Goal: Information Seeking & Learning: Find specific fact

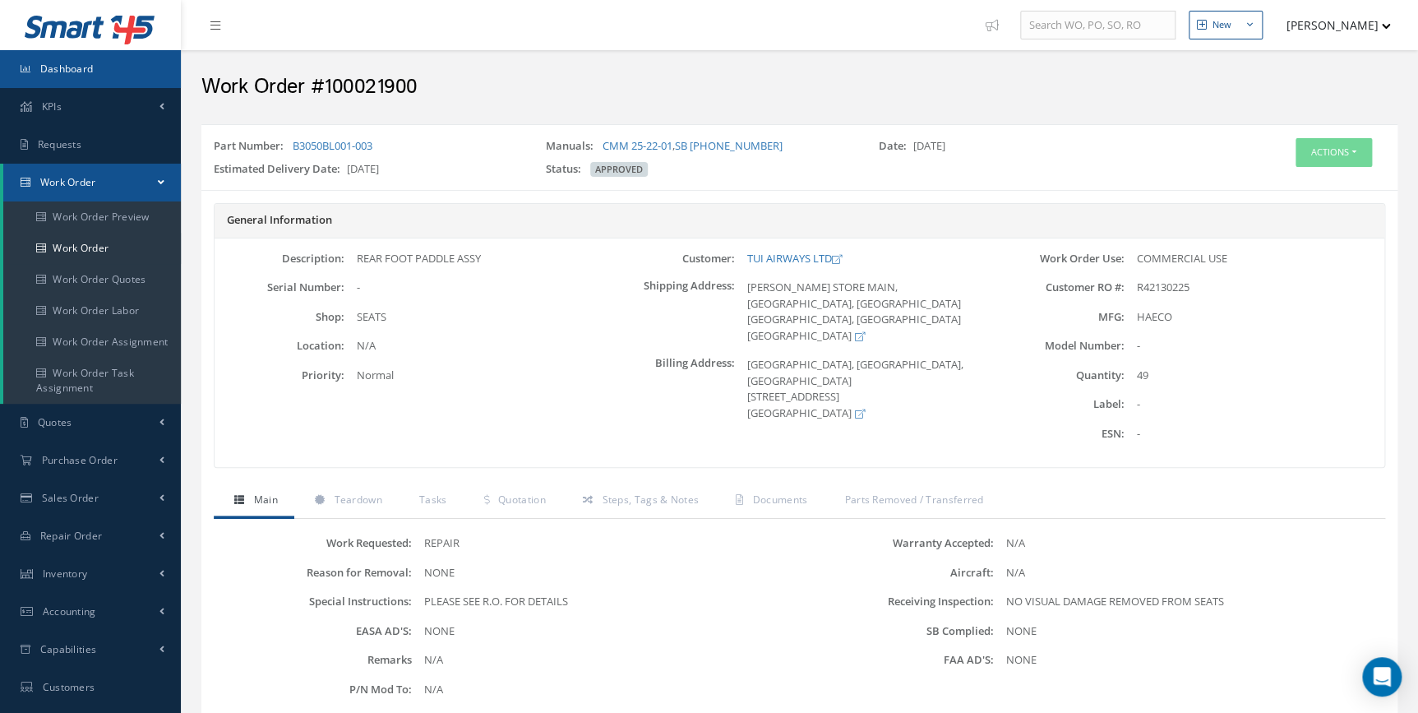
click at [56, 74] on span "Dashboard" at bounding box center [66, 69] width 53 height 14
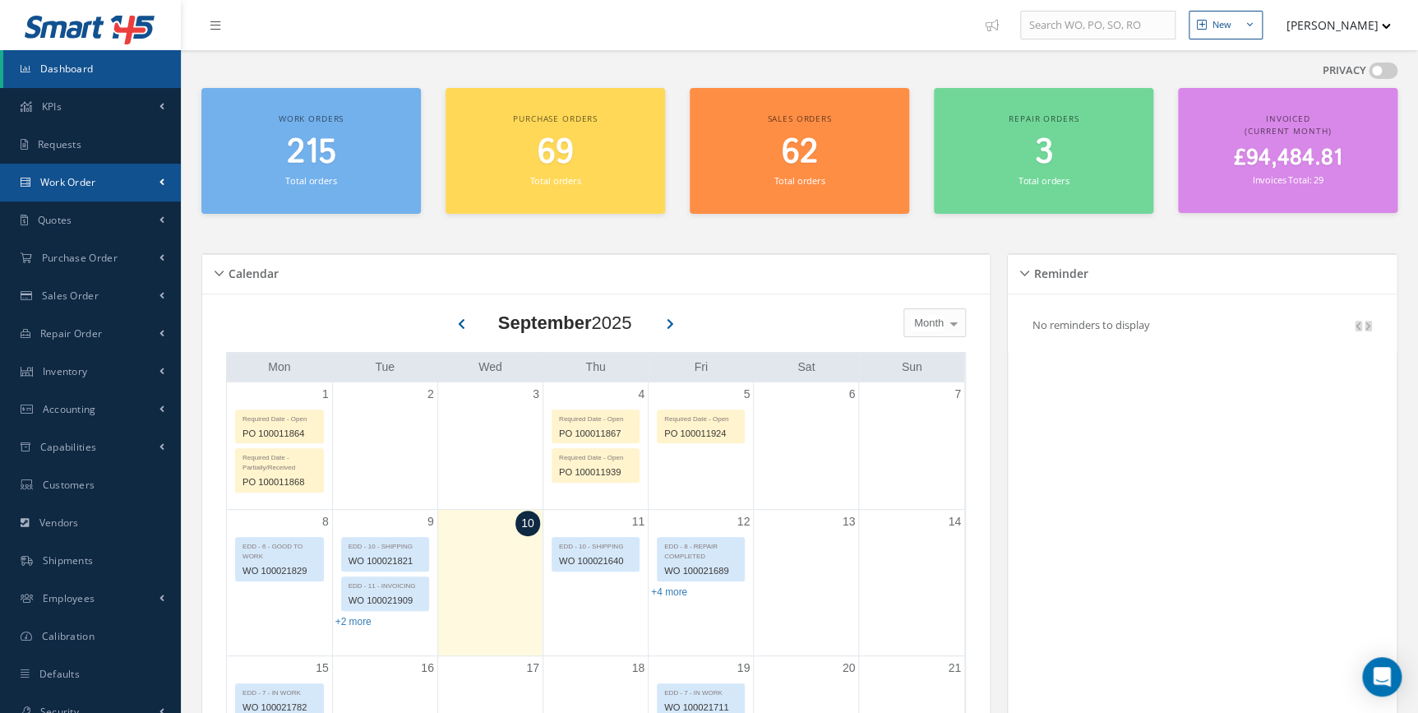
click at [142, 180] on link "Work Order" at bounding box center [90, 183] width 181 height 38
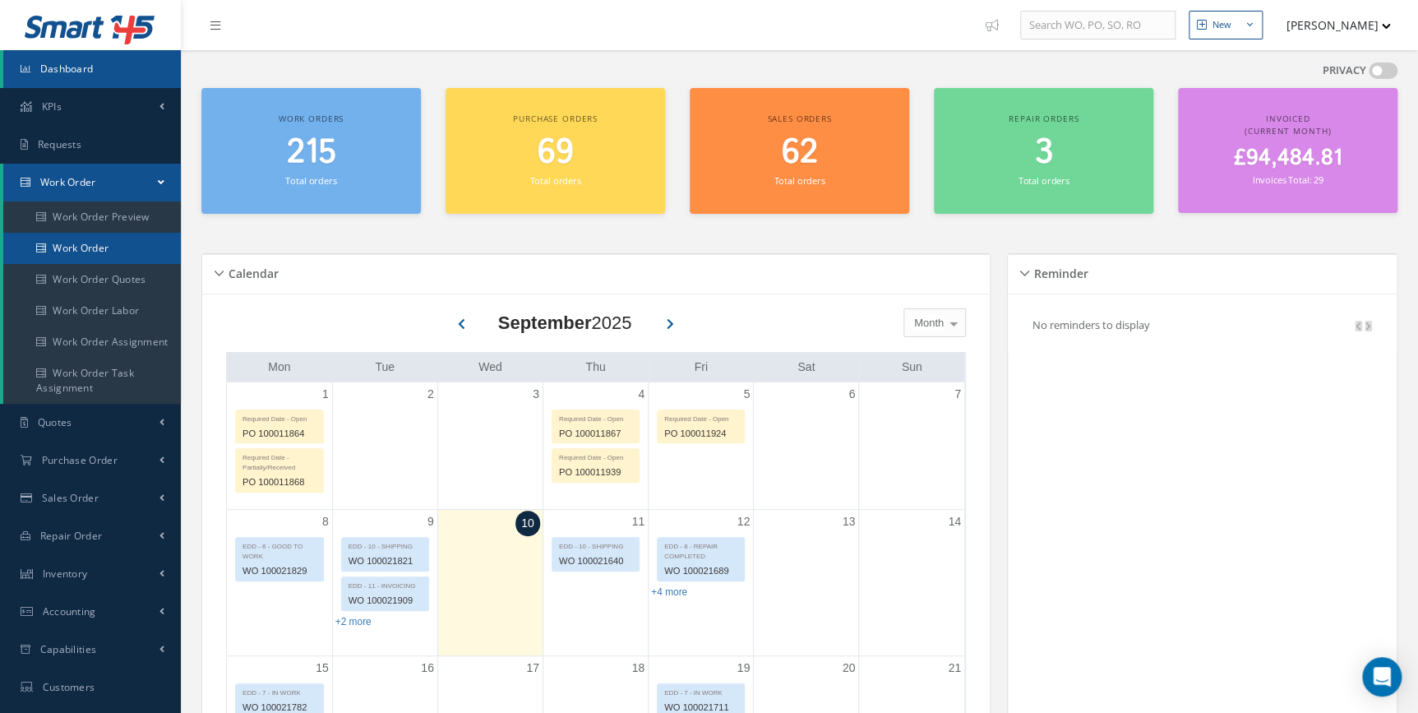
click at [118, 244] on link "Work Order" at bounding box center [92, 248] width 178 height 31
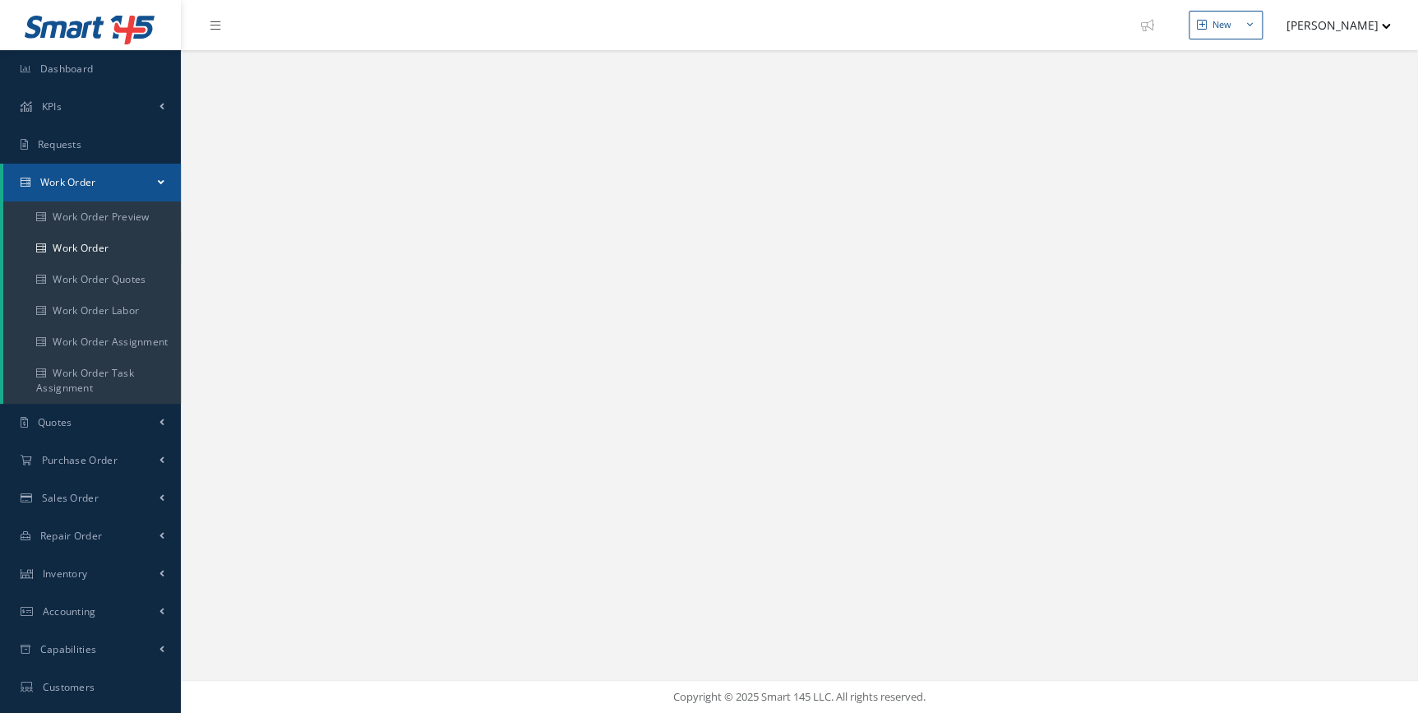
select select "25"
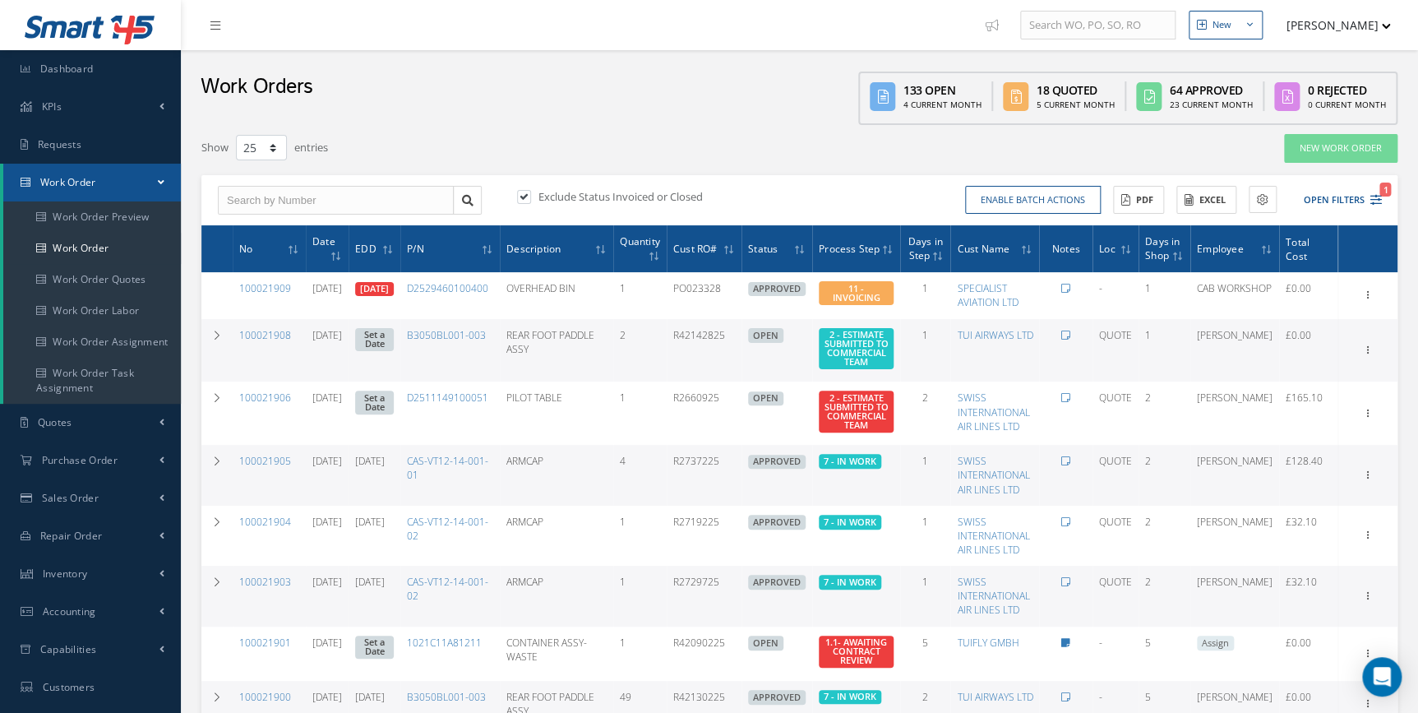
click at [155, 176] on link "Work Order" at bounding box center [92, 183] width 178 height 38
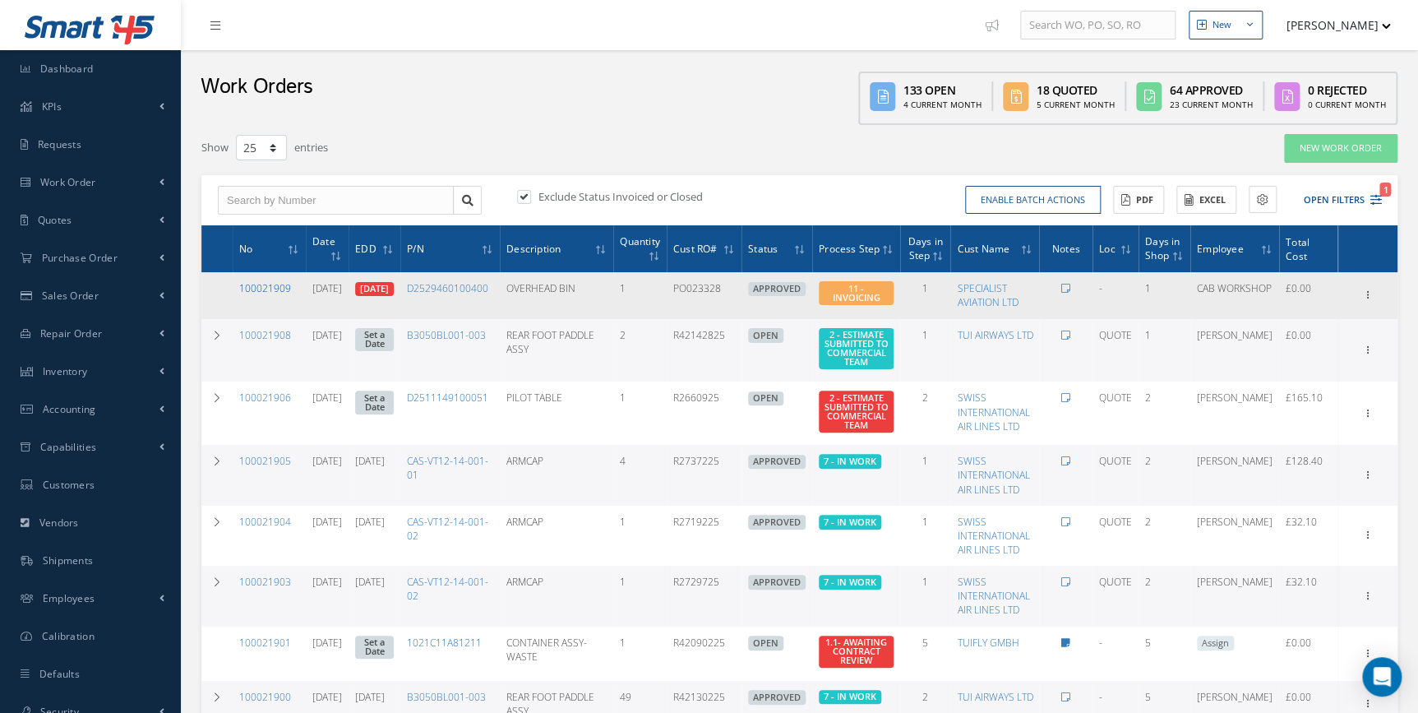
drag, startPoint x: 263, startPoint y: 284, endPoint x: 353, endPoint y: 284, distance: 90.4
click at [263, 284] on link "100021909" at bounding box center [265, 288] width 52 height 14
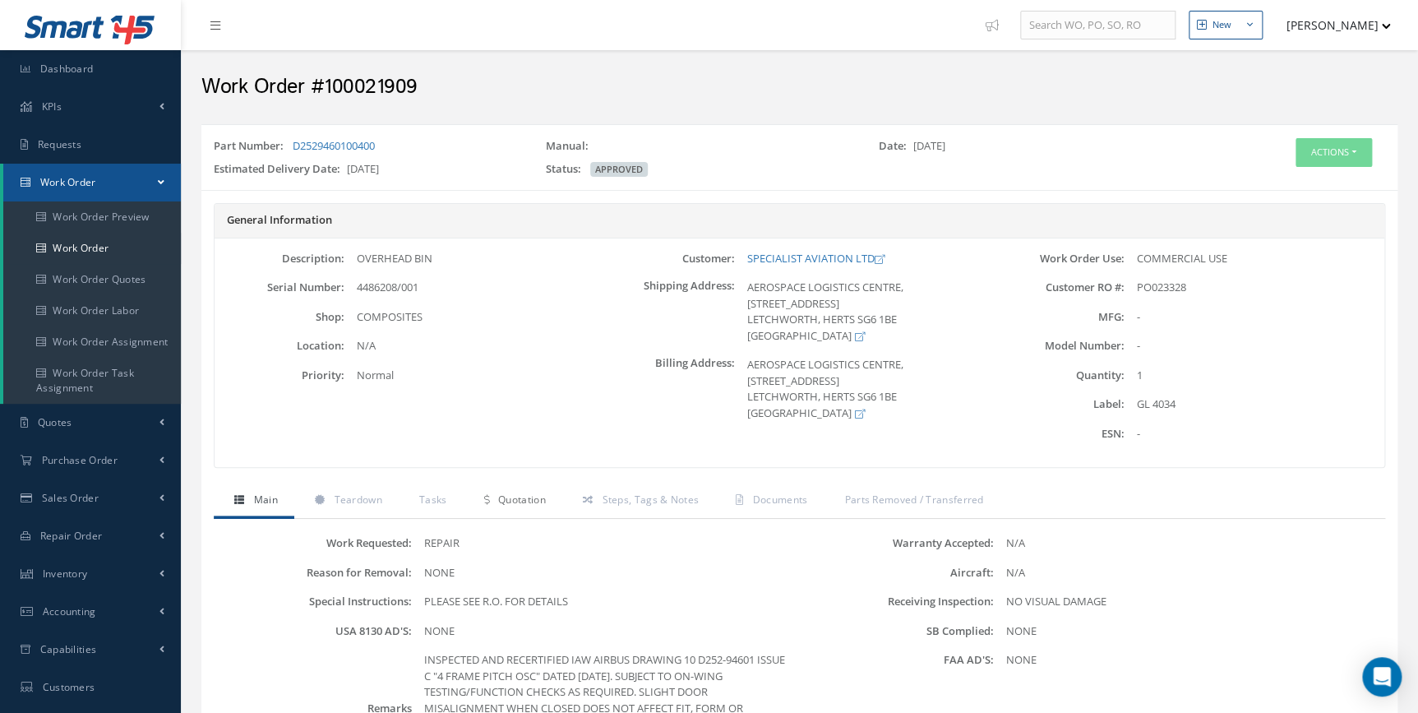
click at [524, 510] on link "Quotation" at bounding box center [512, 501] width 99 height 35
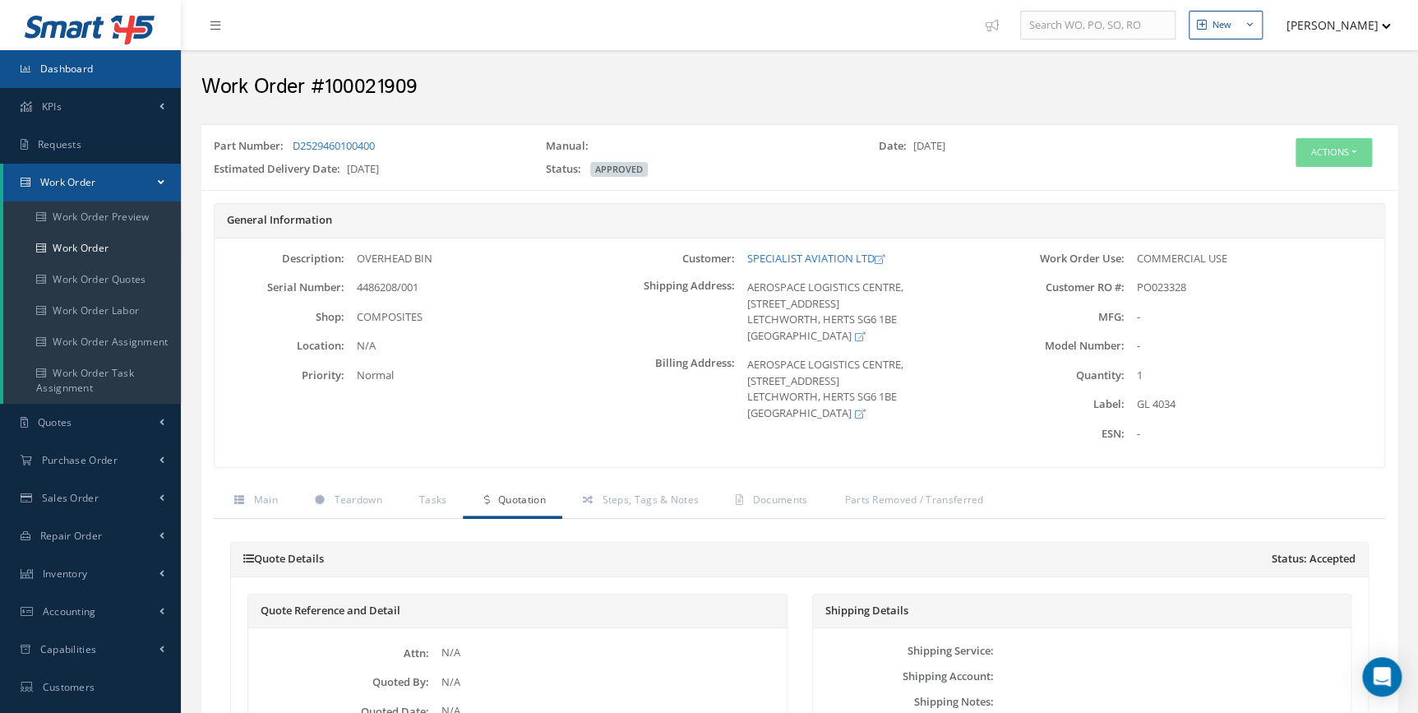
click at [43, 74] on span "Dashboard" at bounding box center [66, 69] width 53 height 14
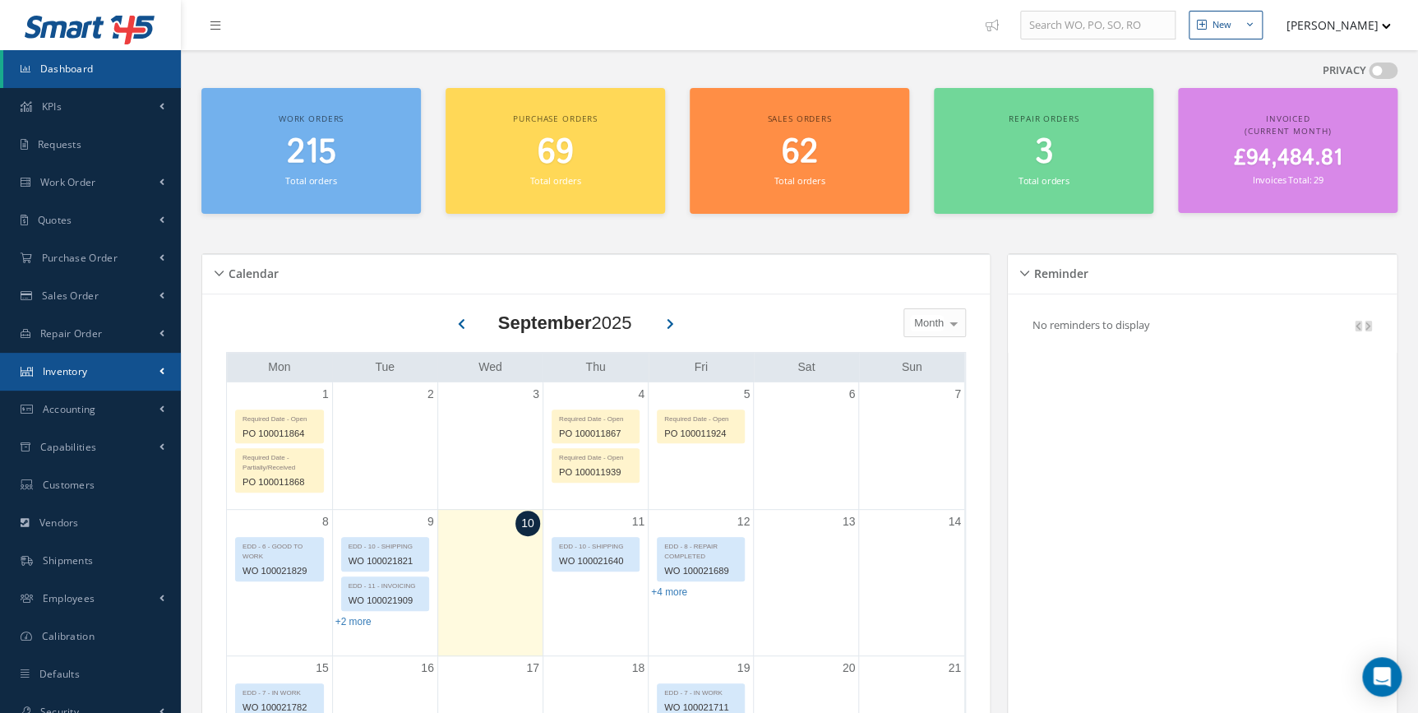
click at [135, 381] on link "Inventory" at bounding box center [90, 372] width 181 height 38
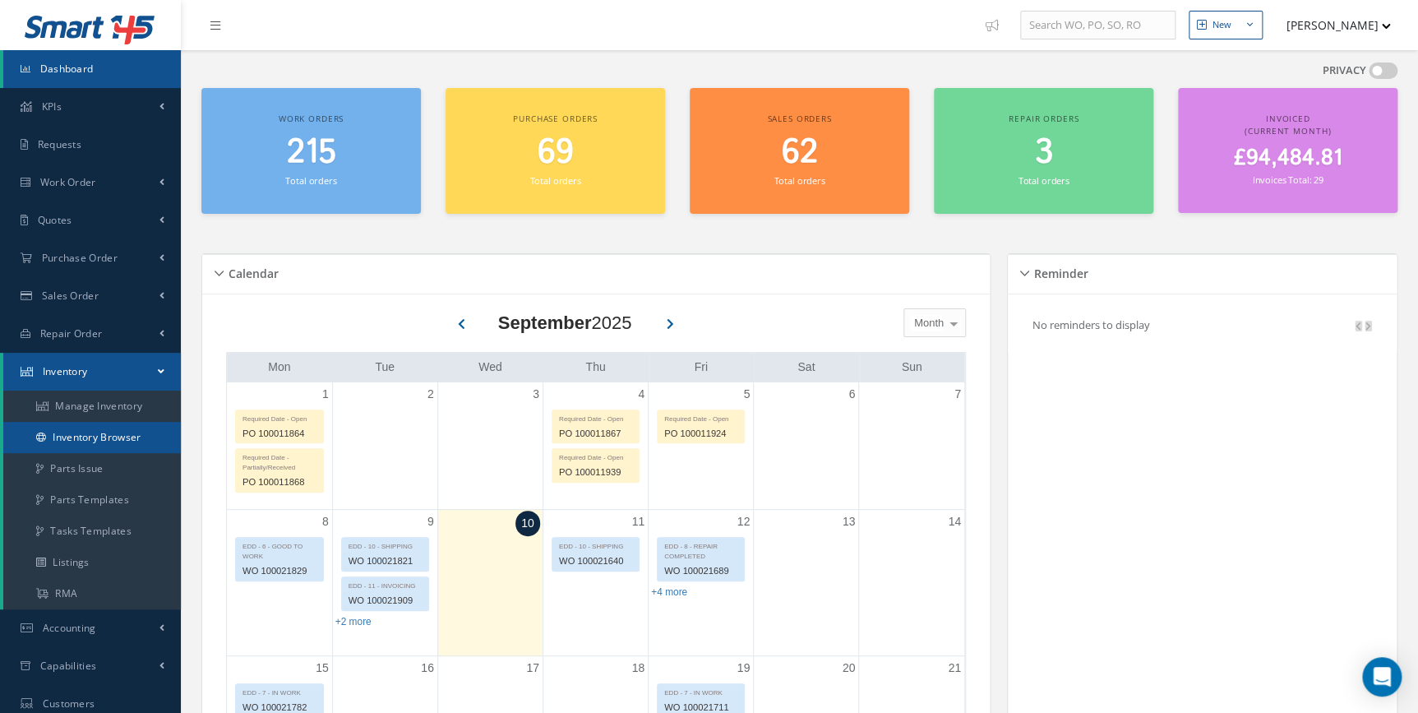
click at [132, 443] on link "Inventory Browser" at bounding box center [92, 437] width 178 height 31
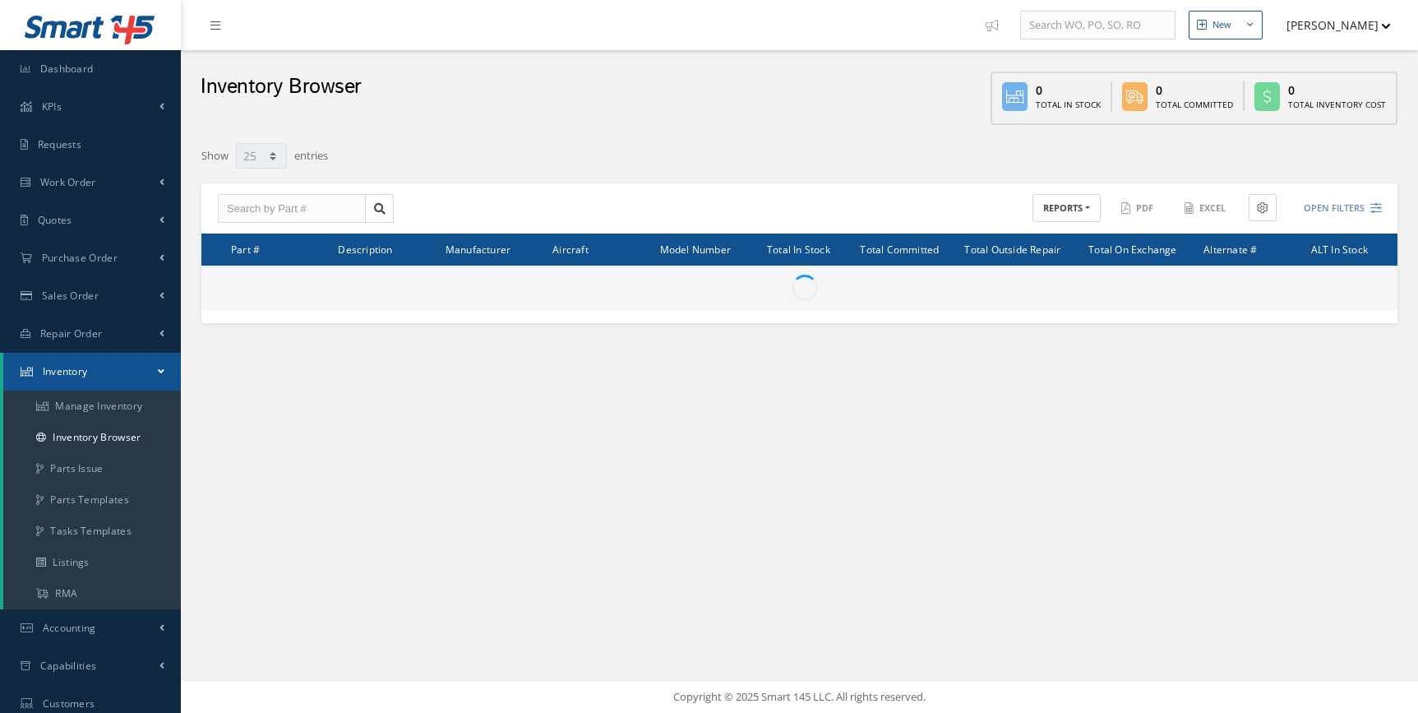
select select "25"
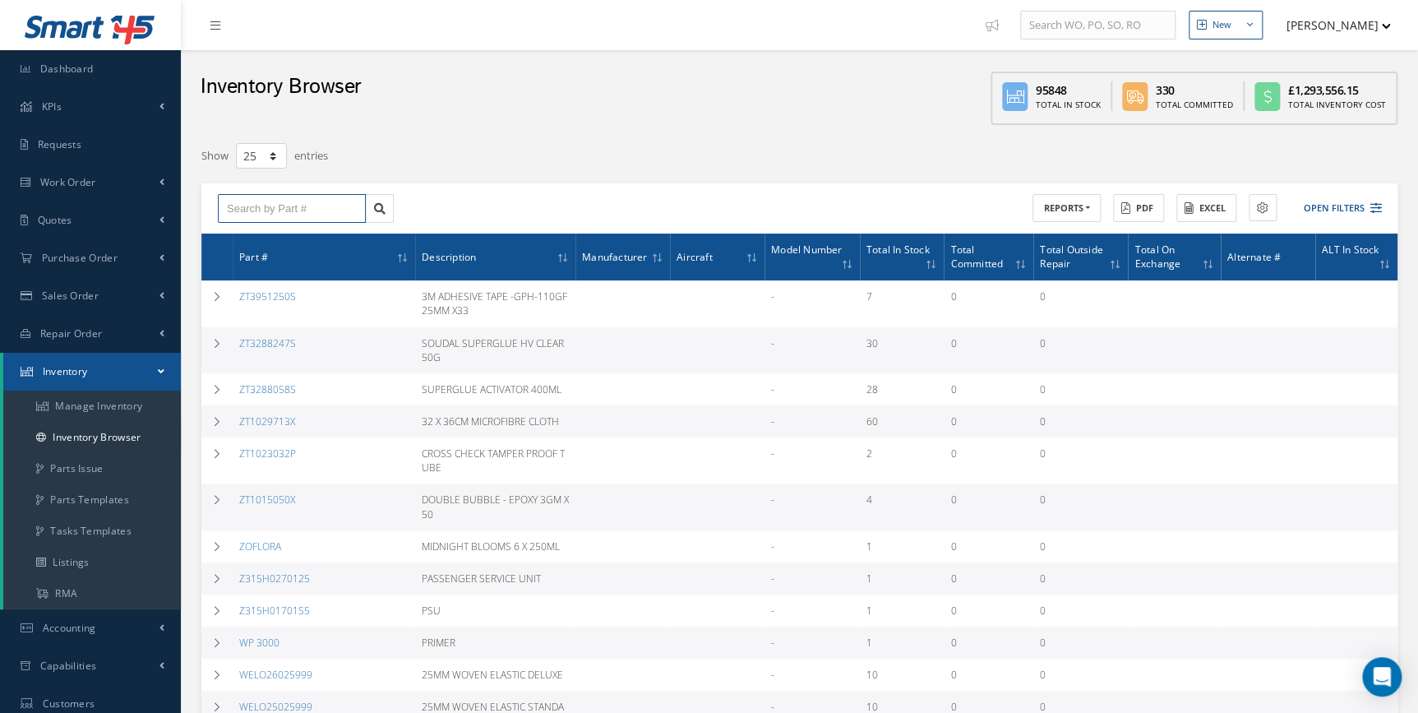
click at [310, 205] on input "text" at bounding box center [292, 209] width 148 height 30
paste input "401U3500"
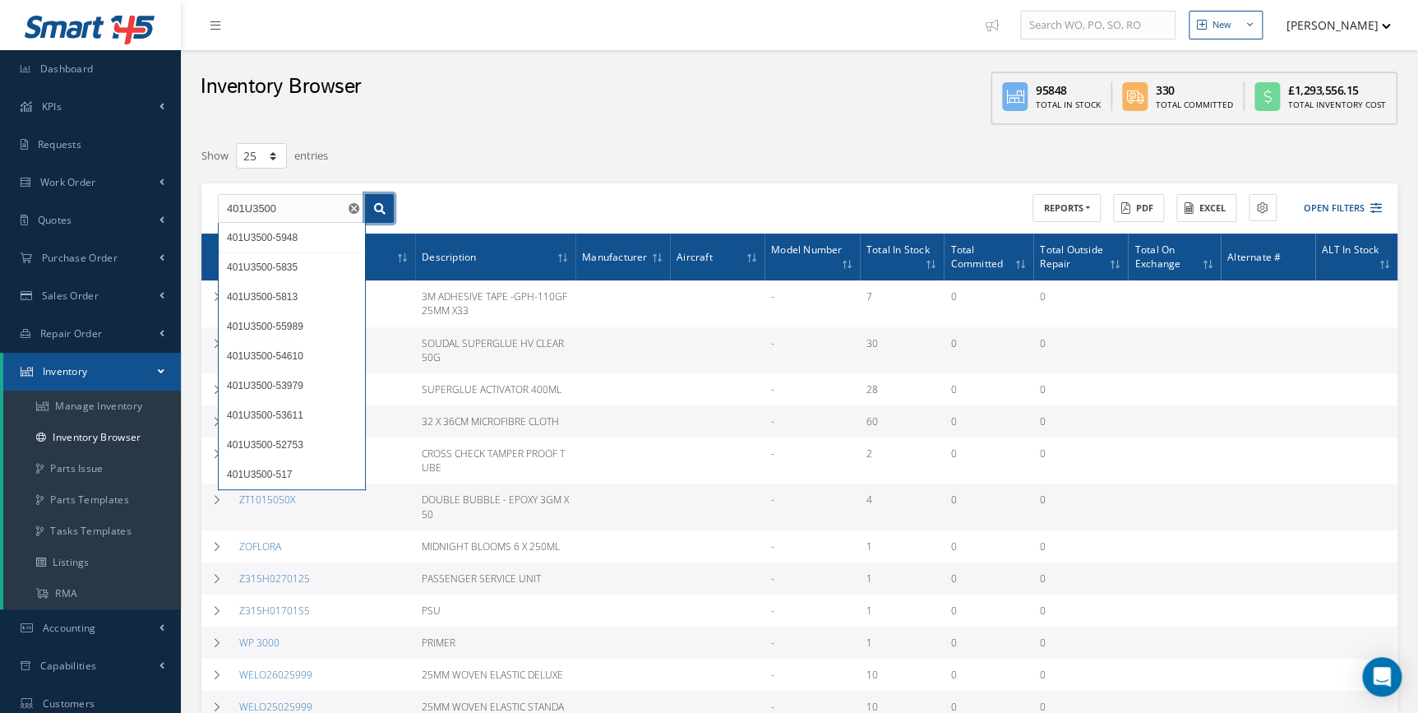
click at [368, 203] on link at bounding box center [379, 209] width 29 height 30
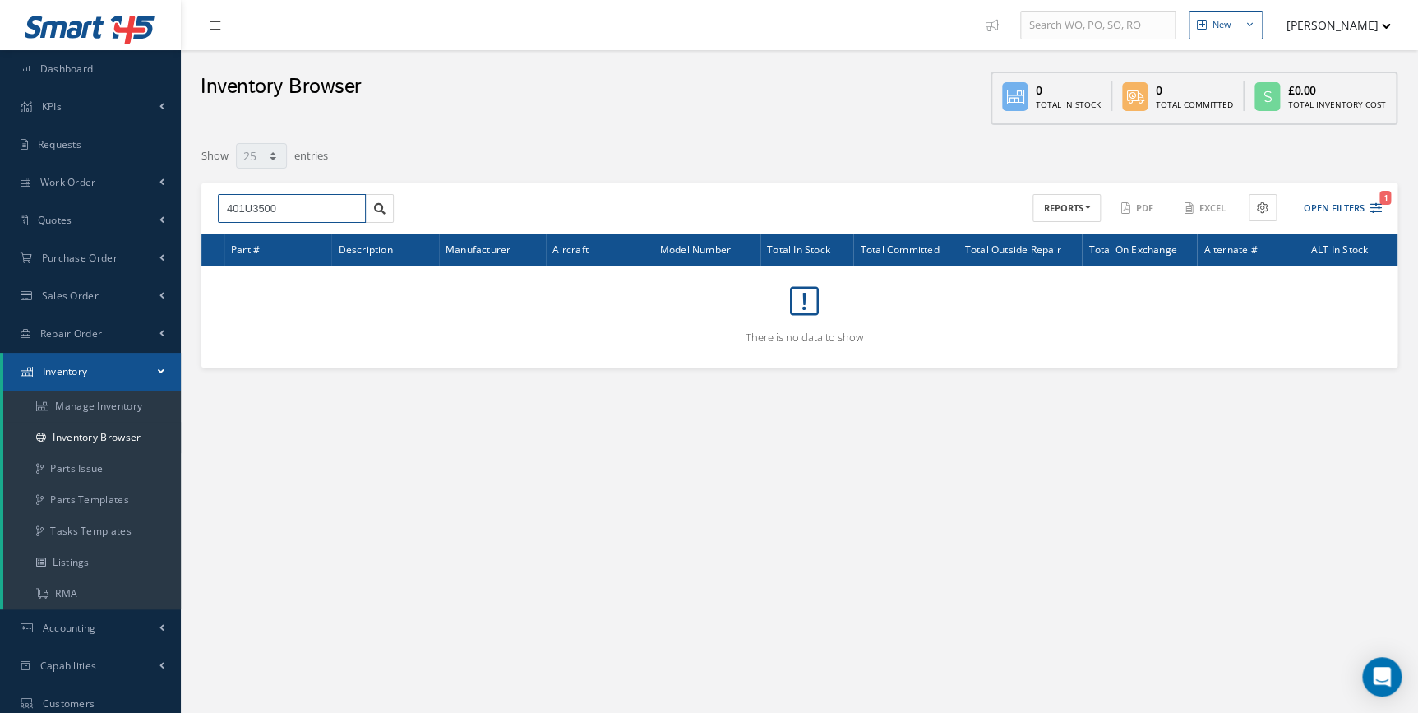
click at [296, 208] on input "401U3500" at bounding box center [292, 209] width 148 height 30
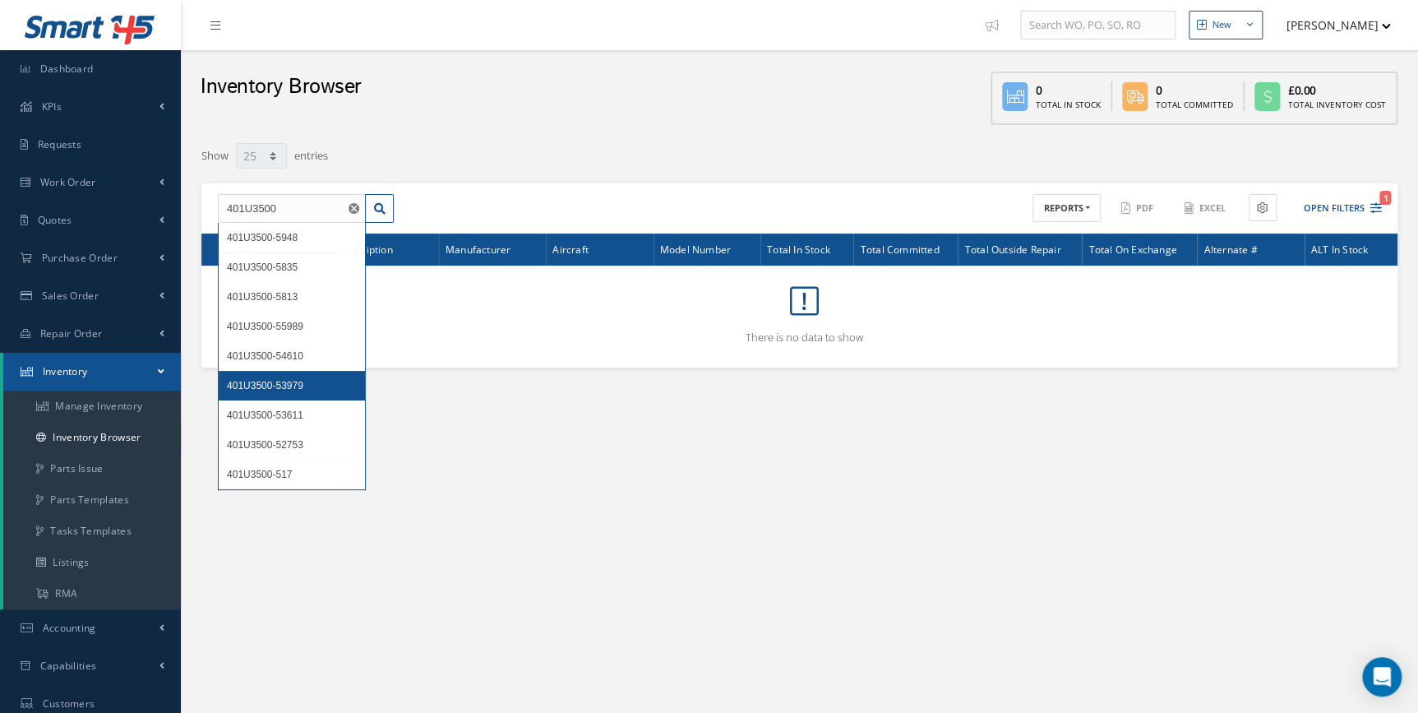
click at [303, 381] on div "401U3500-53979" at bounding box center [292, 385] width 130 height 16
type input "401U3500-53979"
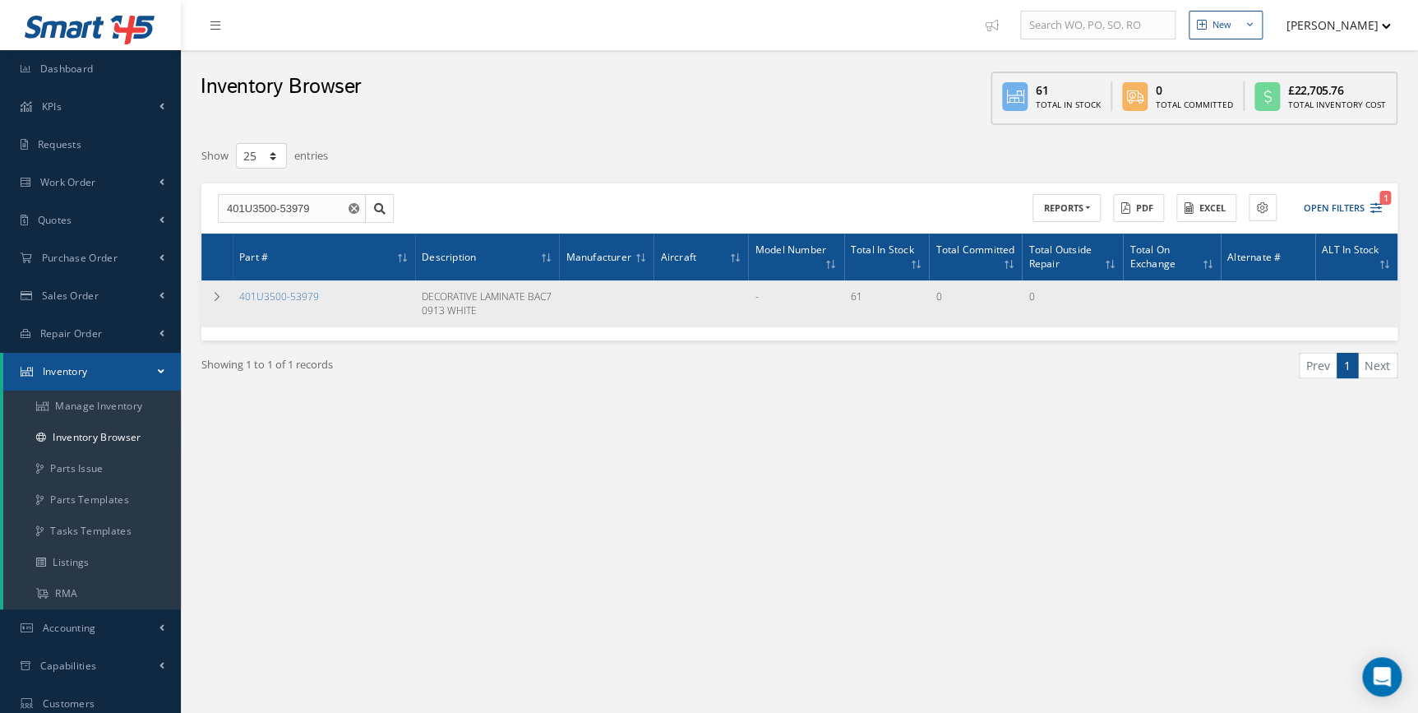
drag, startPoint x: 322, startPoint y: 292, endPoint x: 235, endPoint y: 293, distance: 87.1
click at [235, 293] on td "401U3500-53979" at bounding box center [324, 303] width 182 height 46
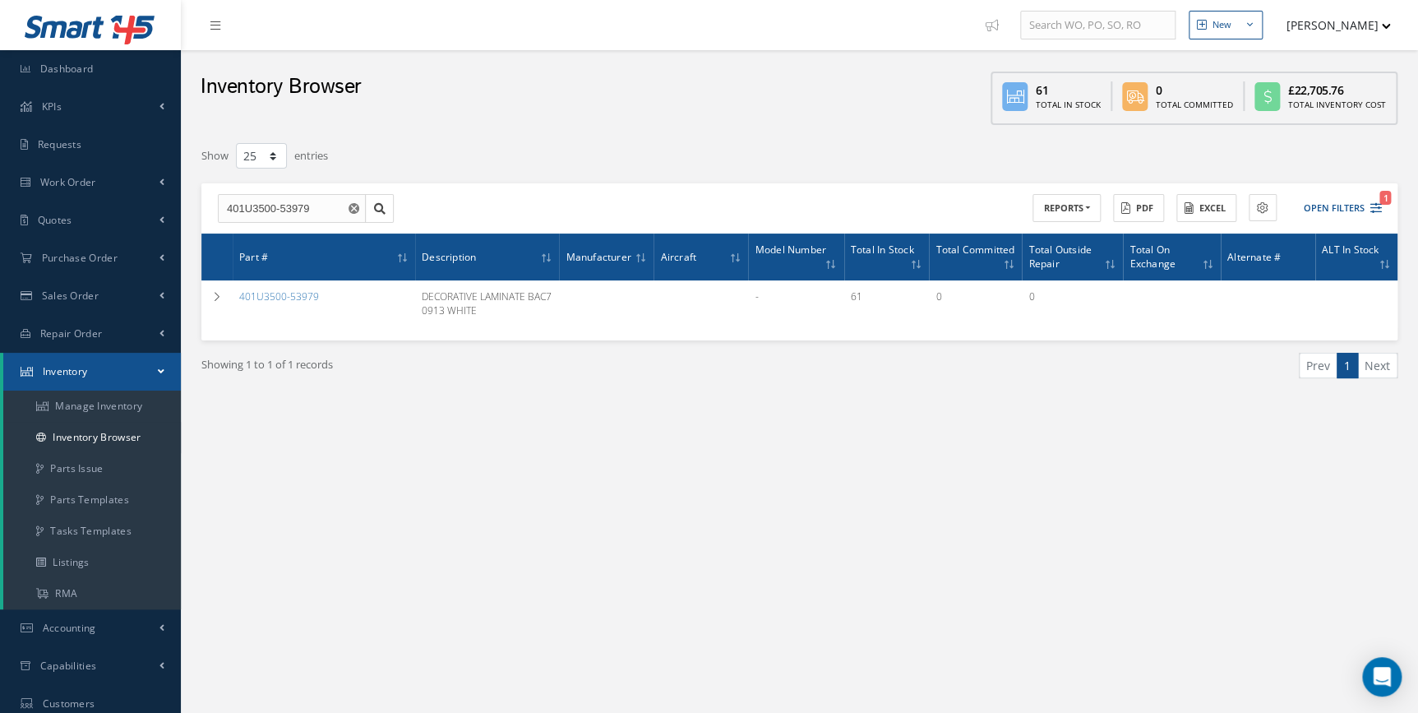
copy link "401U3500-53979"
